Goal: Task Accomplishment & Management: Use online tool/utility

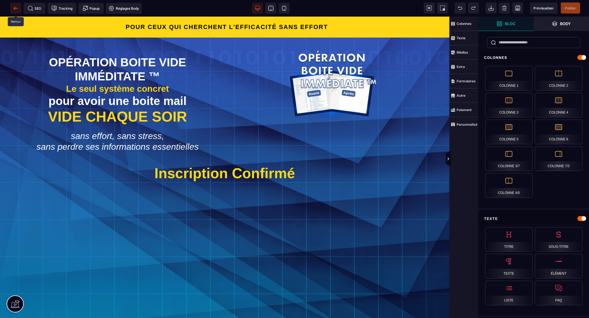
click at [13, 9] on icon at bounding box center [16, 9] width 6 height 6
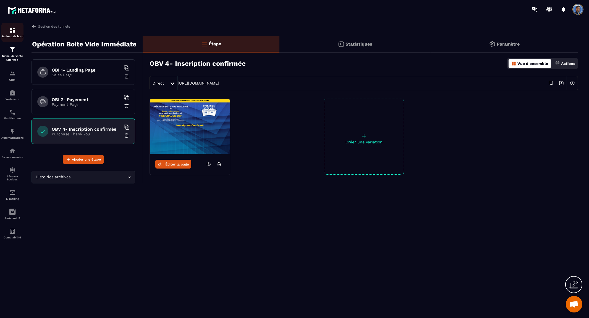
click at [12, 34] on div "Tableau de bord" at bounding box center [12, 32] width 22 height 11
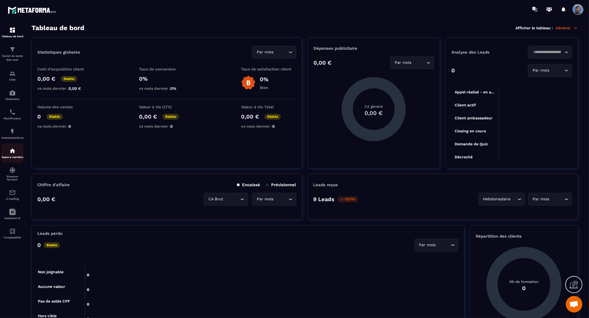
click at [11, 155] on div "Espace membre" at bounding box center [12, 153] width 22 height 11
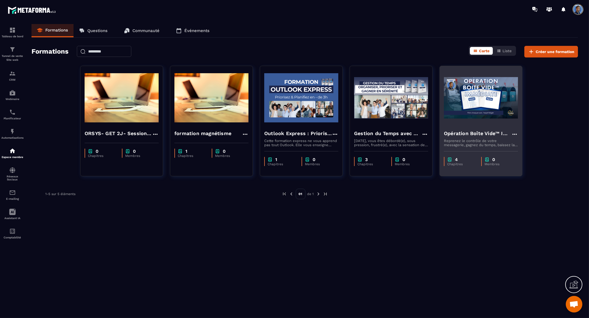
click at [486, 137] on h4 "Opération Boîte Vide™ Immédiate (OBI)" at bounding box center [477, 134] width 67 height 8
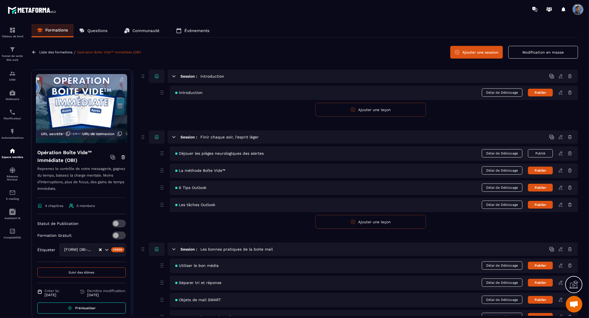
click at [228, 154] on span "Déjouer les pièges neurologiques des alertes" at bounding box center [219, 153] width 88 height 4
click at [561, 154] on icon at bounding box center [560, 153] width 3 height 4
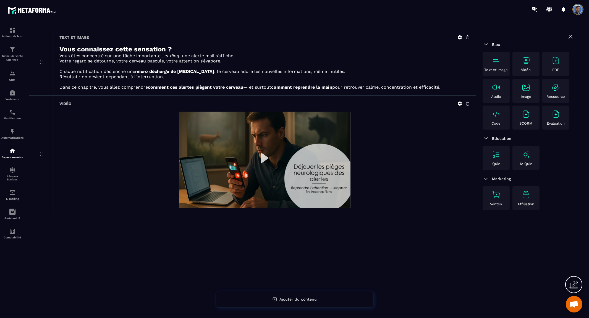
scroll to position [35, 0]
click at [249, 131] on img at bounding box center [264, 159] width 171 height 96
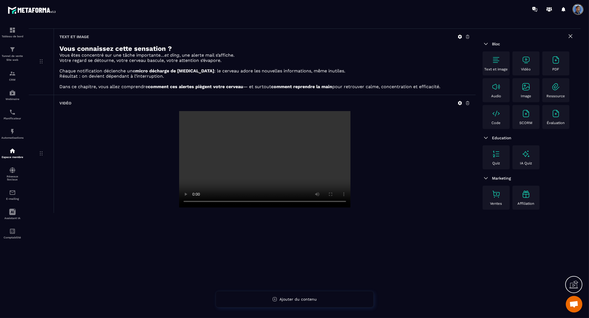
click at [271, 139] on video at bounding box center [264, 159] width 171 height 96
click at [458, 97] on div "Vidéo" at bounding box center [265, 154] width 422 height 118
click at [460, 101] on icon at bounding box center [459, 103] width 5 height 5
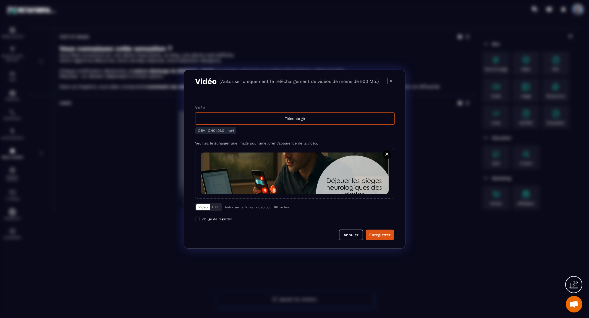
click at [201, 207] on button "Vidéo" at bounding box center [203, 207] width 14 height 6
click at [311, 161] on span "Modal window" at bounding box center [295, 173] width 188 height 41
click at [0, 0] on input "Modal window" at bounding box center [0, 0] width 0 height 0
click at [294, 118] on div "Téléchargé" at bounding box center [295, 119] width 200 height 12
click at [0, 0] on input "Vidéo Téléchargé" at bounding box center [0, 0] width 0 height 0
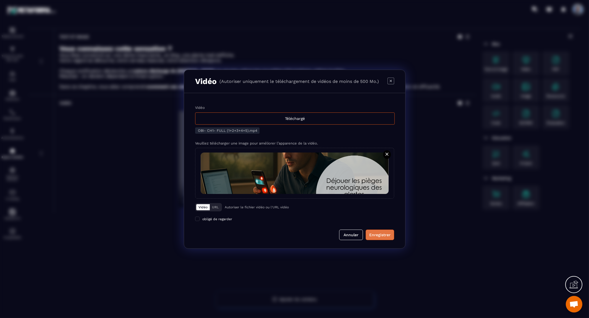
click at [384, 236] on div "Enregistrer" at bounding box center [379, 235] width 21 height 6
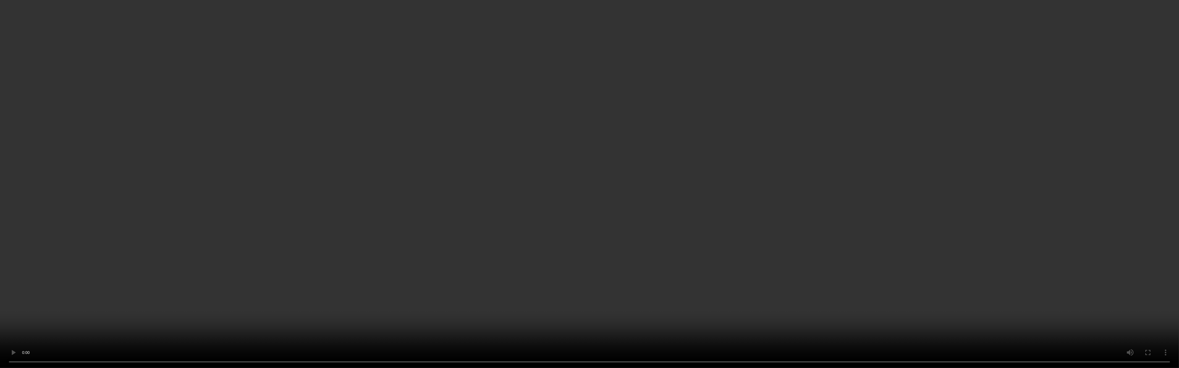
click at [589, 135] on video at bounding box center [589, 184] width 1179 height 368
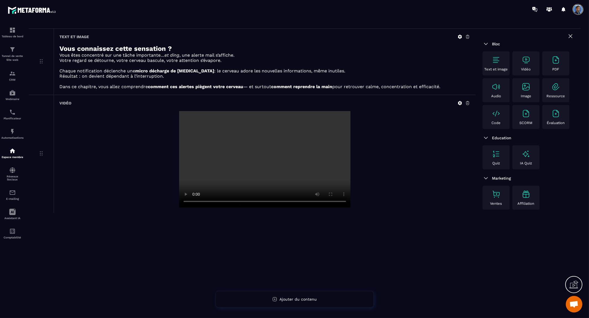
click at [423, 178] on div at bounding box center [264, 159] width 411 height 96
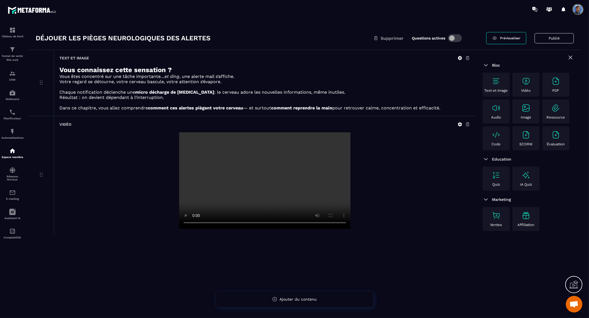
scroll to position [4, 0]
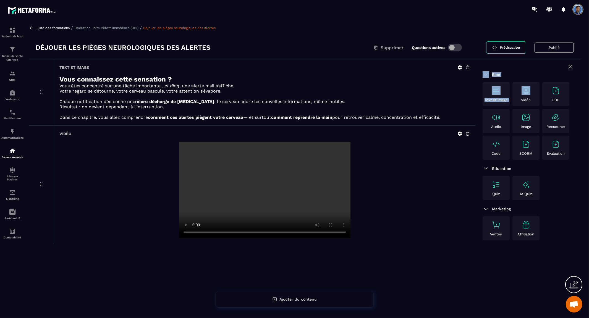
drag, startPoint x: 527, startPoint y: 84, endPoint x: 370, endPoint y: 231, distance: 215.3
click at [370, 231] on div "Text et image Vous connaissez cette sensation ? Vous êtes concentré sur une tâc…" at bounding box center [305, 200] width 552 height 282
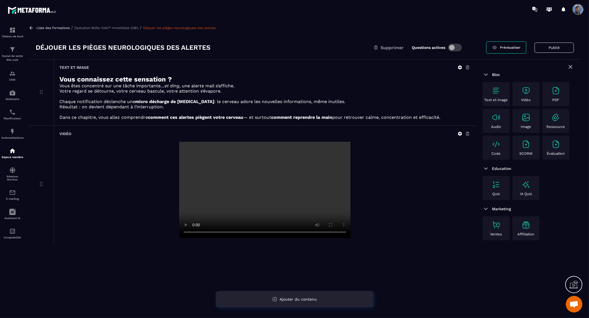
click at [350, 300] on div "Ajouter du contenu" at bounding box center [295, 299] width 158 height 17
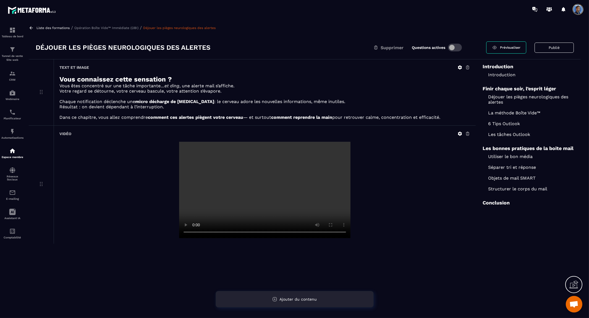
click at [350, 300] on div "Ajouter du contenu" at bounding box center [295, 299] width 158 height 17
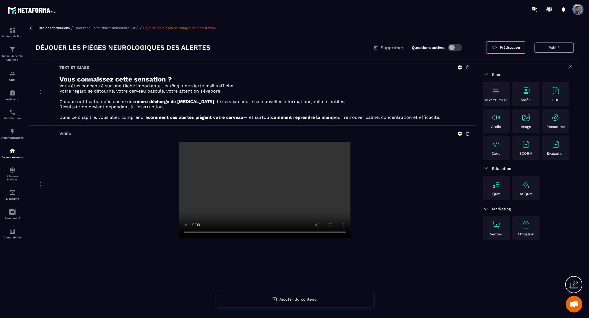
click at [529, 98] on p "Vidéo" at bounding box center [526, 100] width 10 height 4
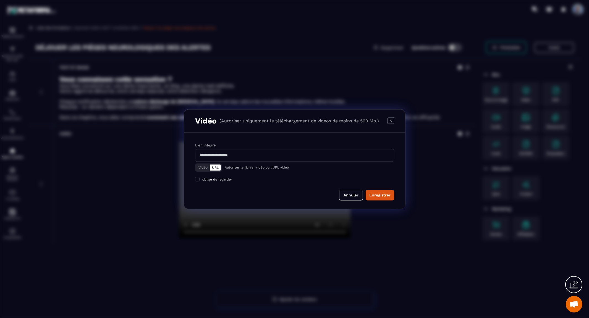
click at [203, 165] on button "Vidéo" at bounding box center [203, 167] width 14 height 6
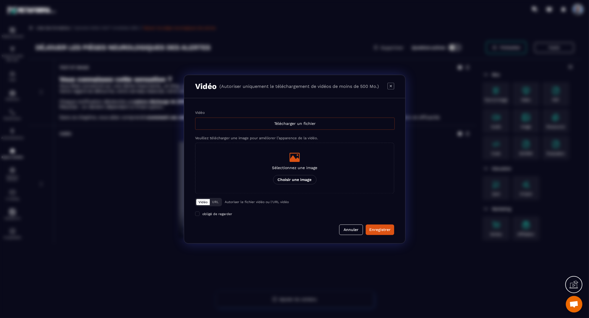
click at [263, 124] on div "Télécharger un fichier" at bounding box center [295, 123] width 200 height 12
click at [0, 0] on input "Vidéo Télécharger un fichier" at bounding box center [0, 0] width 0 height 0
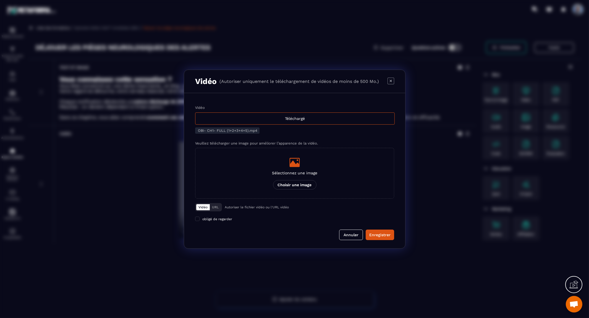
click at [310, 184] on p "Choisir une image" at bounding box center [294, 184] width 43 height 9
click at [0, 0] on input "Sélectionnez une image Choisir une image" at bounding box center [0, 0] width 0 height 0
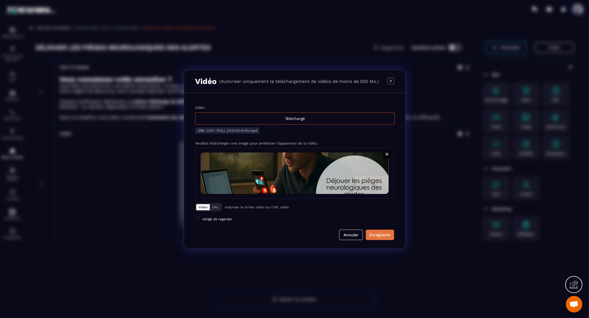
click at [386, 234] on div "Enregistrer" at bounding box center [379, 235] width 21 height 6
click at [572, 303] on span "Ouvrir le chat" at bounding box center [573, 305] width 9 height 8
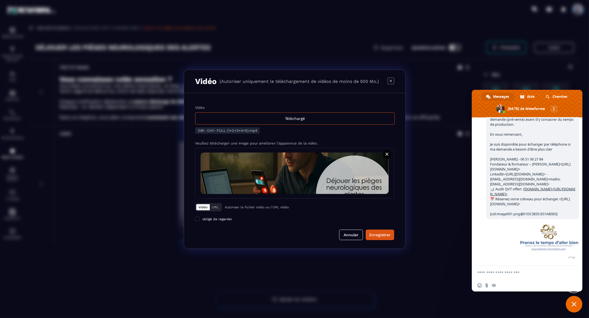
click at [518, 274] on textarea "Entrez votre message..." at bounding box center [520, 272] width 87 height 5
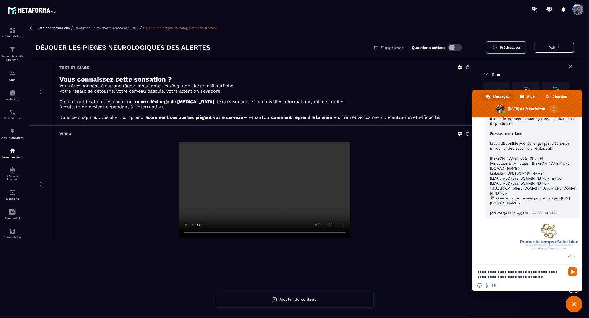
click at [552, 279] on div "Insérer un emoji Envoyer un fichier Message audio" at bounding box center [527, 285] width 111 height 12
click at [550, 277] on textarea "**********" at bounding box center [520, 275] width 87 height 10
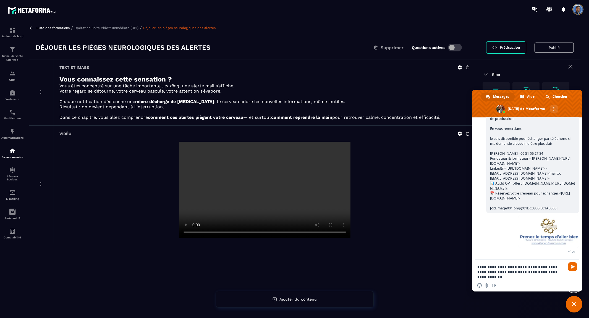
click at [499, 278] on textarea "**********" at bounding box center [520, 272] width 87 height 15
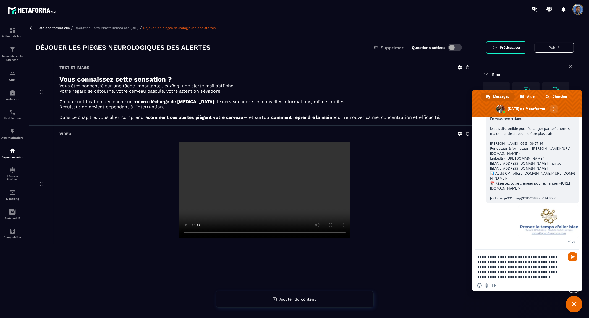
click at [526, 275] on textarea "**********" at bounding box center [520, 267] width 87 height 25
type textarea "**********"
click at [575, 305] on span "Fermer le chat" at bounding box center [574, 304] width 5 height 5
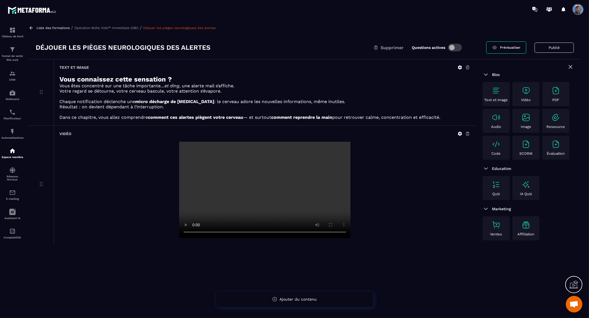
click at [575, 305] on span "Ouvrir le chat" at bounding box center [573, 305] width 9 height 8
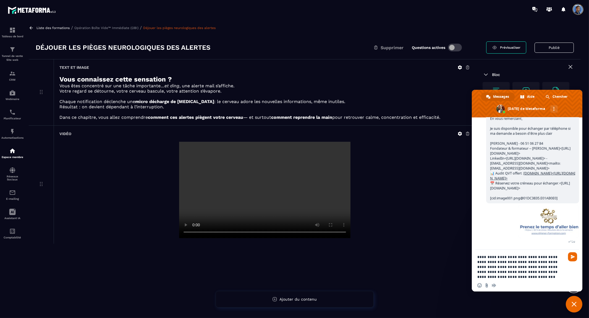
scroll to position [2494, 0]
click at [535, 277] on textarea "**********" at bounding box center [520, 267] width 87 height 25
click at [573, 256] on span "Envoyer" at bounding box center [573, 257] width 4 height 4
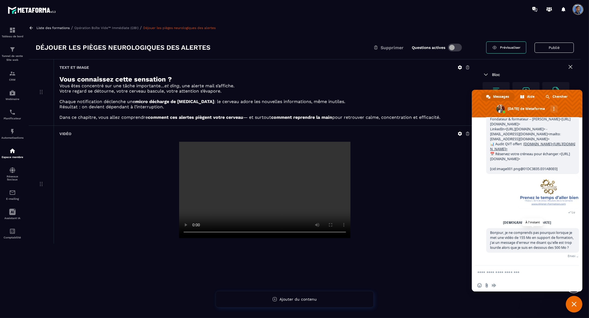
scroll to position [2523, 0]
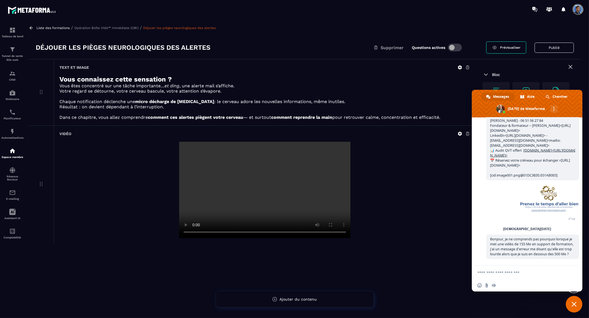
click at [454, 165] on div at bounding box center [264, 190] width 411 height 96
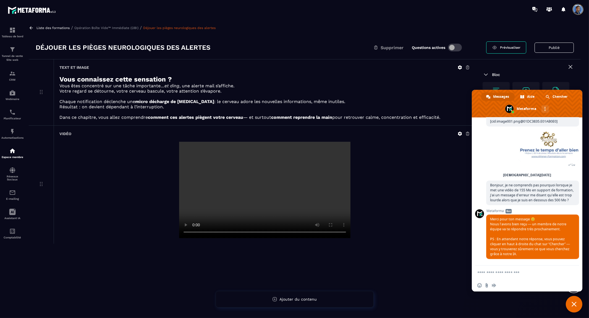
scroll to position [2580, 0]
click at [554, 64] on div at bounding box center [528, 68] width 91 height 8
click at [574, 303] on span "Fermer le chat" at bounding box center [574, 304] width 5 height 5
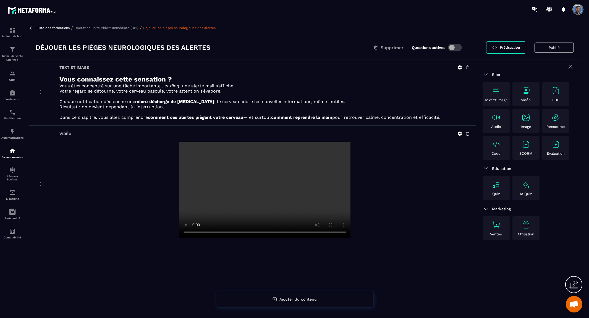
click at [525, 95] on div "Vidéo" at bounding box center [526, 94] width 24 height 16
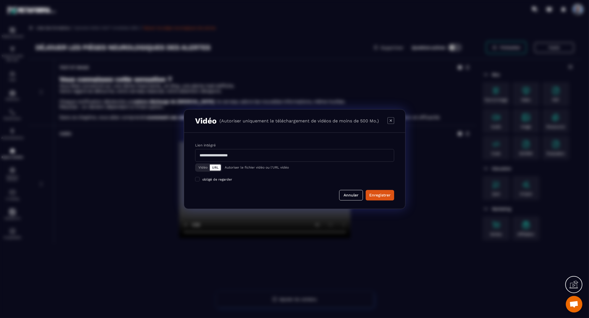
click at [281, 154] on input "Modal window" at bounding box center [294, 155] width 199 height 13
type input "**********"
click at [200, 167] on button "Vidéo" at bounding box center [203, 167] width 14 height 6
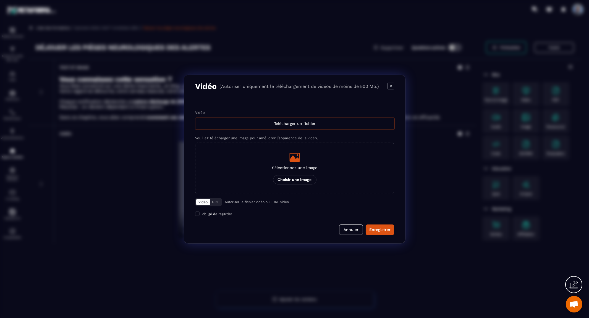
click at [253, 122] on div "Télécharger un fichier" at bounding box center [295, 123] width 200 height 12
click at [0, 0] on input "Vidéo Télécharger un fichier" at bounding box center [0, 0] width 0 height 0
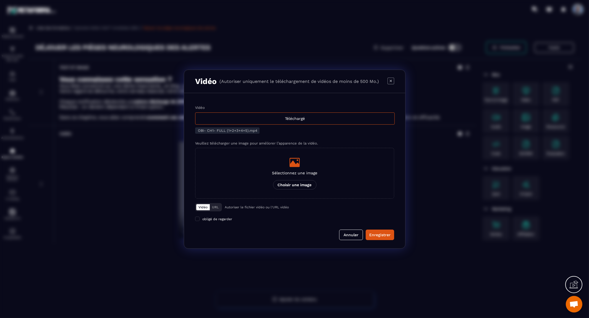
click at [290, 183] on p "Choisir une image" at bounding box center [294, 184] width 43 height 9
click at [0, 0] on input "Sélectionnez une image Choisir une image" at bounding box center [0, 0] width 0 height 0
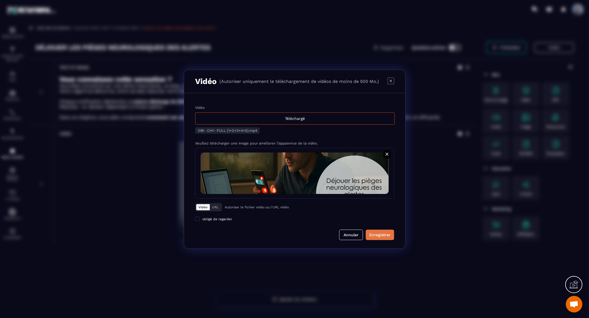
click at [386, 234] on div "Enregistrer" at bounding box center [379, 235] width 21 height 6
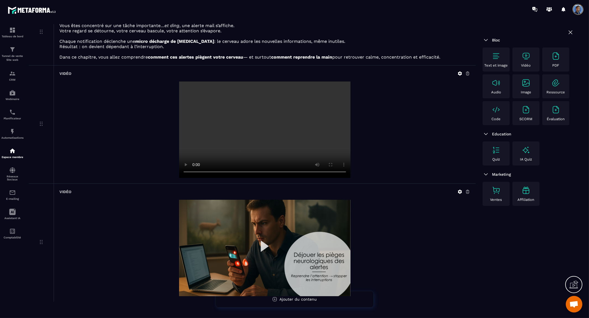
scroll to position [75, 0]
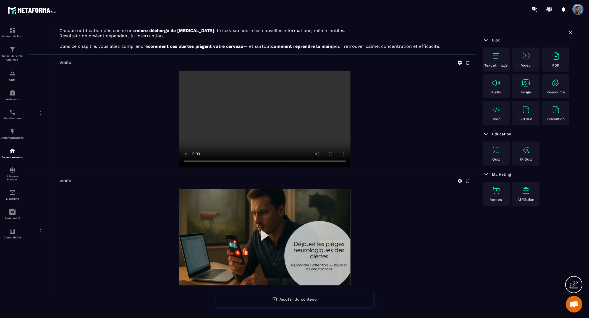
click at [245, 222] on img at bounding box center [264, 237] width 171 height 96
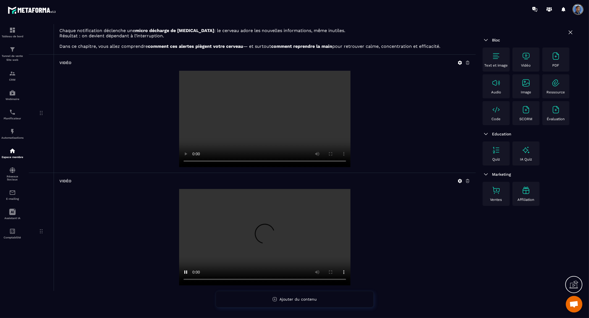
click at [245, 222] on video at bounding box center [264, 237] width 171 height 96
click at [468, 60] on icon at bounding box center [467, 62] width 5 height 5
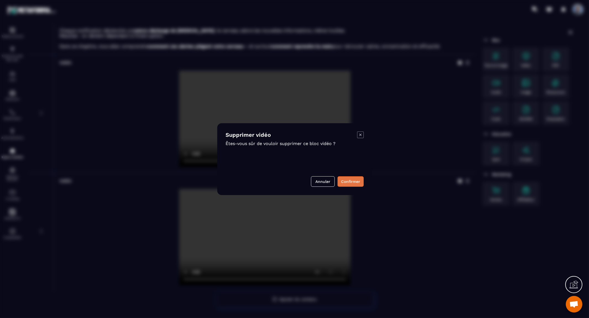
click at [350, 180] on button "Confirmer" at bounding box center [351, 181] width 26 height 11
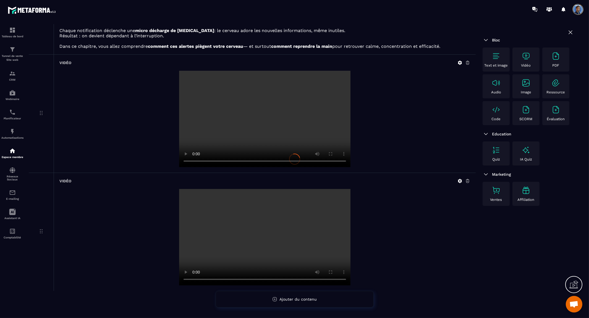
scroll to position [0, 0]
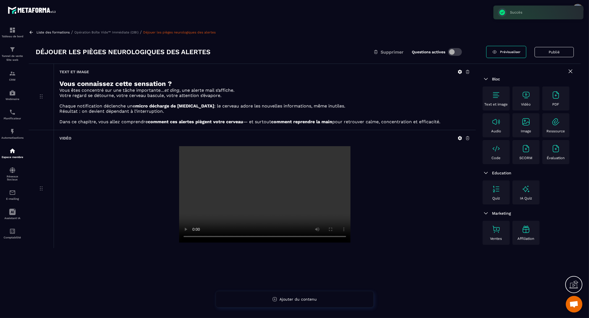
click at [390, 186] on div at bounding box center [264, 194] width 411 height 96
click at [30, 32] on icon at bounding box center [31, 32] width 3 height 3
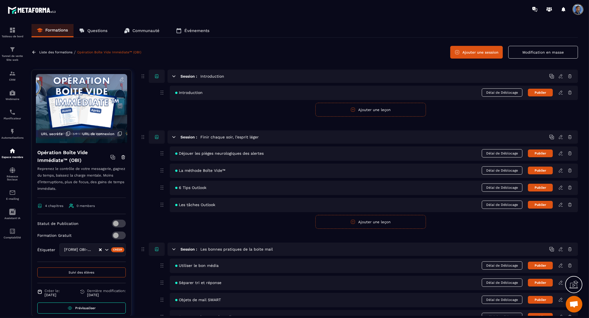
scroll to position [31, 0]
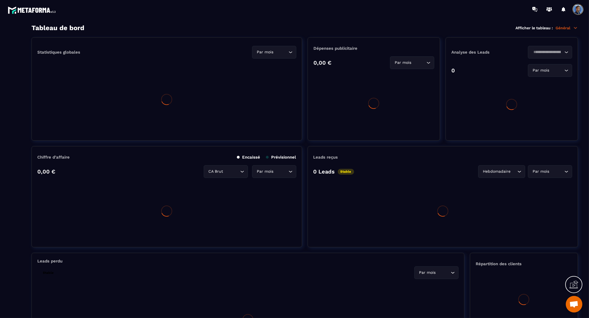
scroll to position [2478, 0]
